Goal: Task Accomplishment & Management: Manage account settings

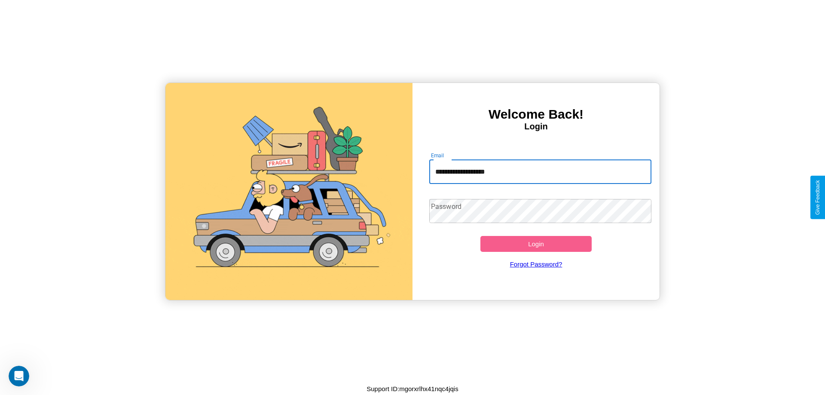
type input "**********"
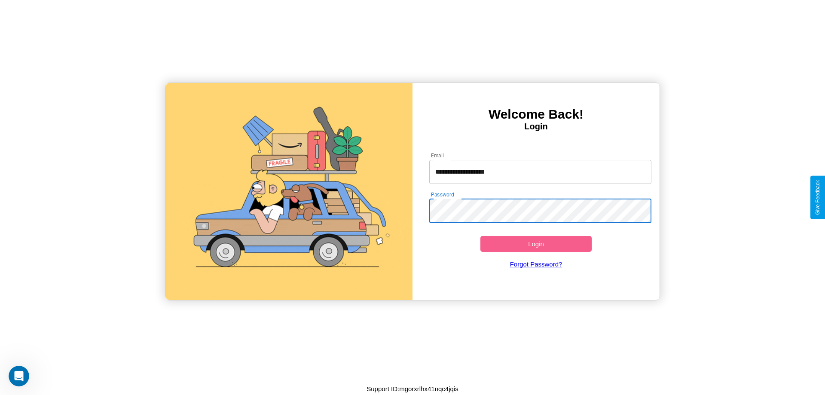
click at [536, 243] on button "Login" at bounding box center [535, 244] width 111 height 16
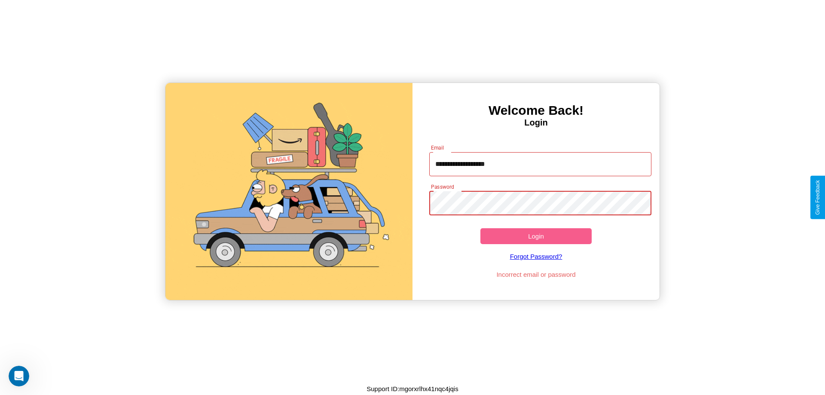
click at [536, 236] on button "Login" at bounding box center [535, 236] width 111 height 16
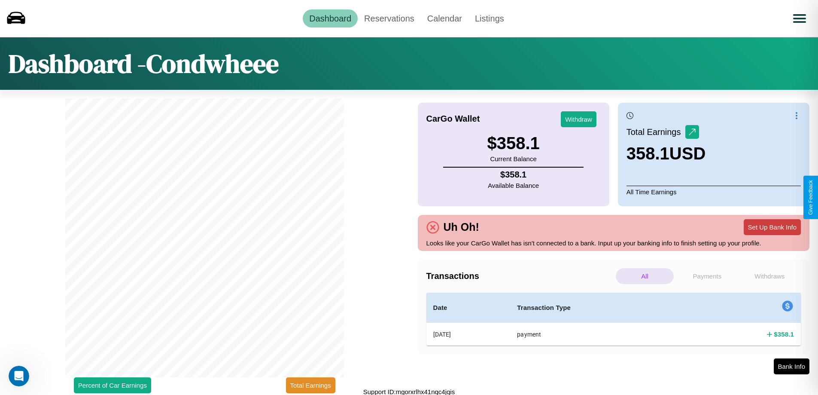
click at [772, 227] on button "Set Up Bank Info" at bounding box center [772, 227] width 57 height 16
